Goal: Information Seeking & Learning: Learn about a topic

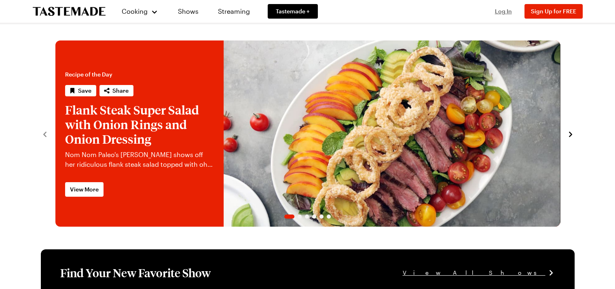
click at [506, 11] on span "Log In" at bounding box center [503, 11] width 17 height 7
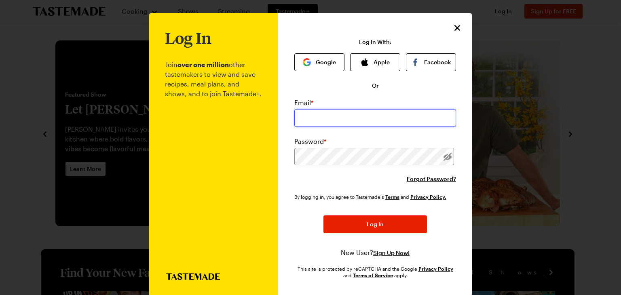
click at [332, 121] on input "email" at bounding box center [375, 118] width 162 height 18
type input "[PERSON_NAME][EMAIL_ADDRESS][PERSON_NAME][DOMAIN_NAME]"
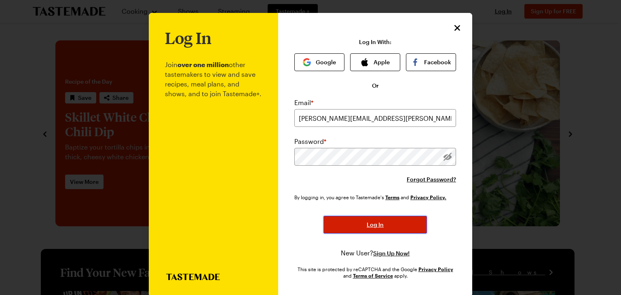
click at [373, 226] on span "Log In" at bounding box center [375, 225] width 17 height 8
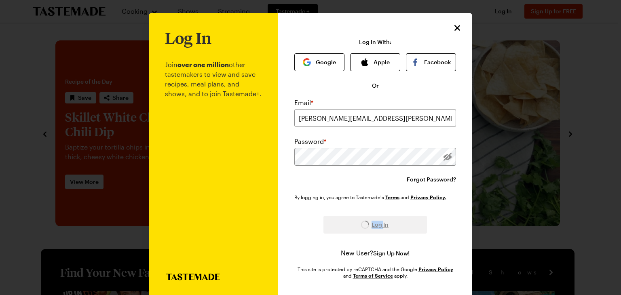
click at [373, 226] on div "Log In" at bounding box center [376, 225] width 104 height 18
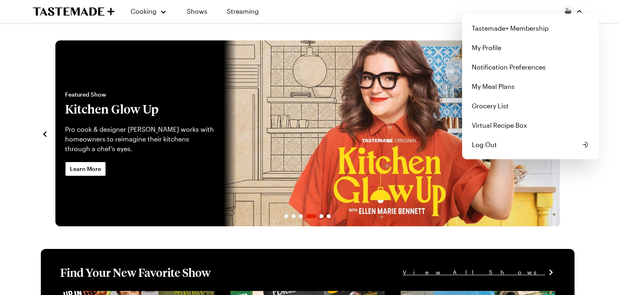
click at [567, 13] on img "button" at bounding box center [568, 11] width 13 height 13
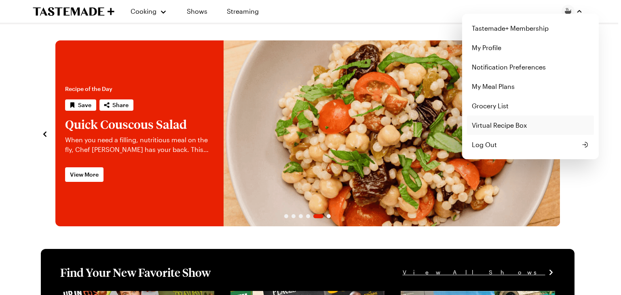
click at [492, 125] on link "Virtual Recipe Box" at bounding box center [530, 125] width 127 height 19
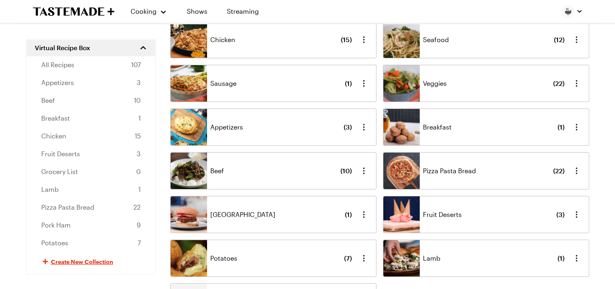
scroll to position [82, 0]
click at [51, 244] on span "Potatoes" at bounding box center [54, 242] width 27 height 10
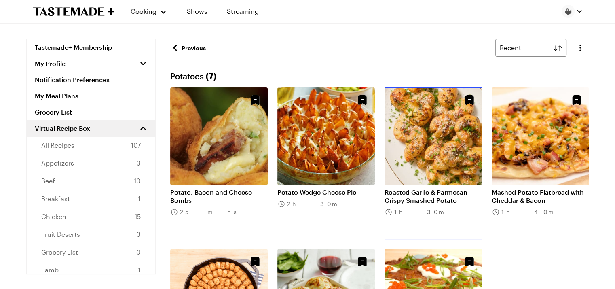
click at [442, 188] on link "Roasted Garlic & Parmesan Crispy Smashed Potato" at bounding box center [433, 196] width 97 height 16
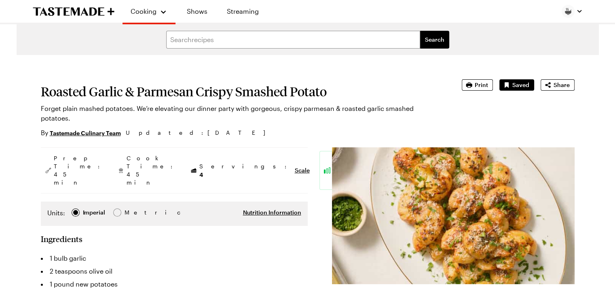
type textarea "x"
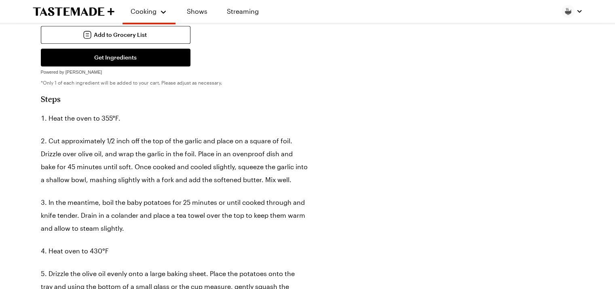
scroll to position [403, 0]
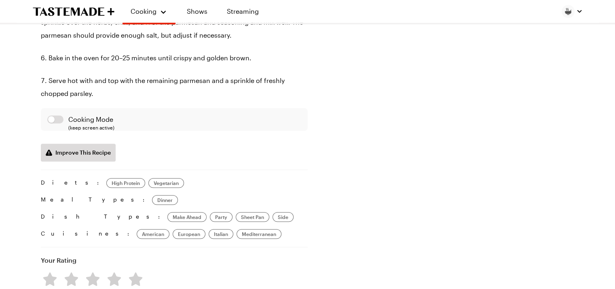
scroll to position [680, 0]
